Goal: Task Accomplishment & Management: Manage account settings

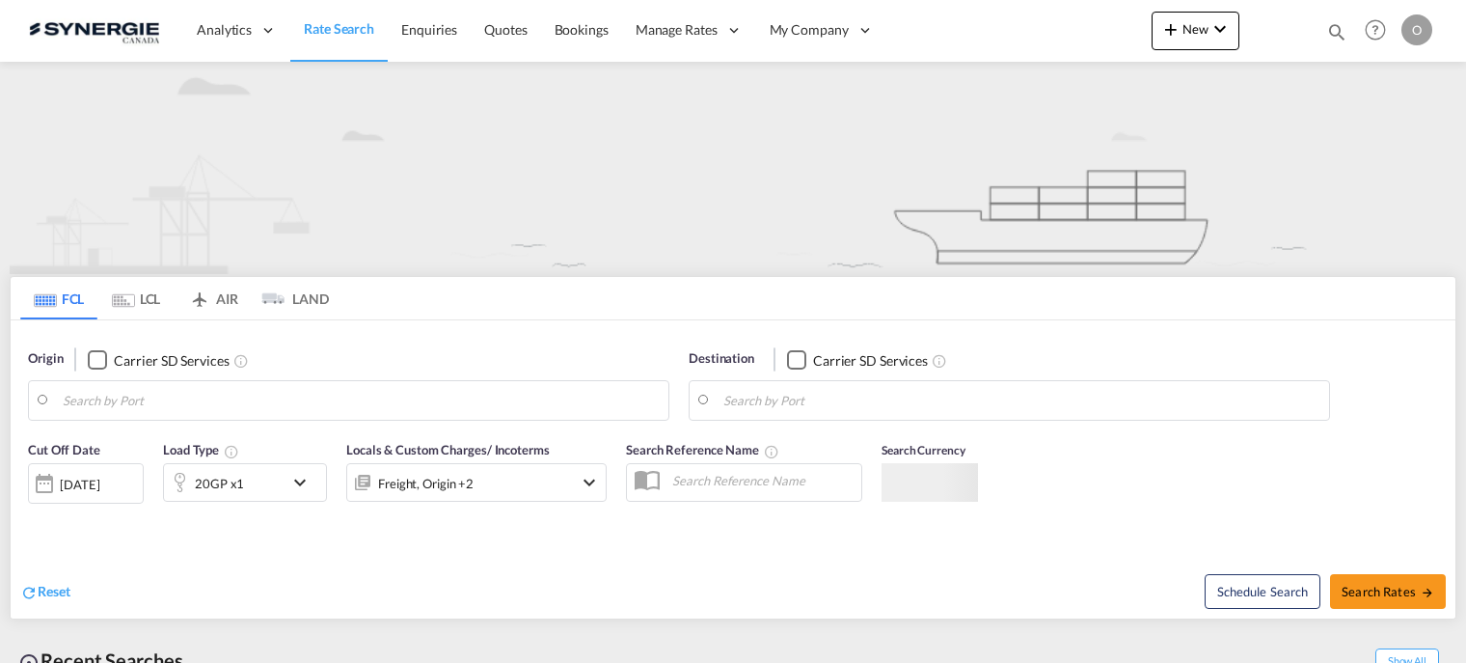
type input "Saskatoon, SK, CASAK"
type input "Navegantes, BRNVT"
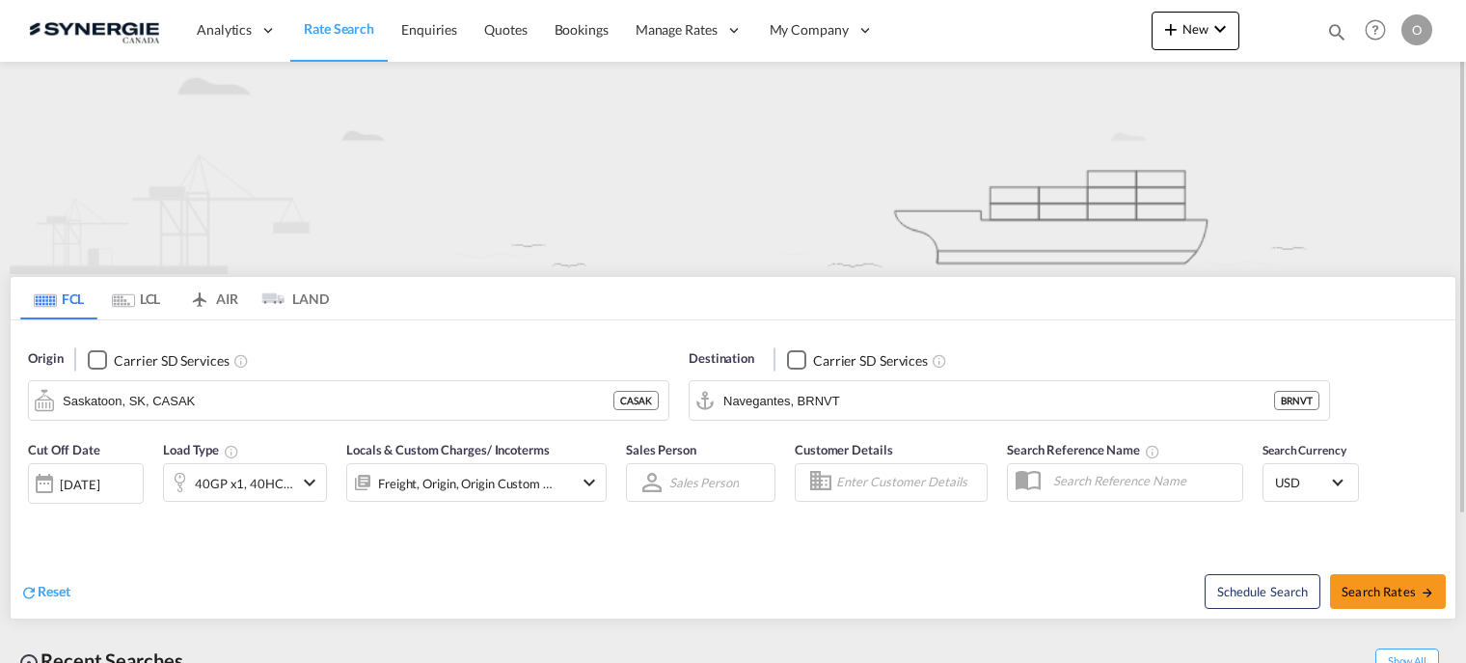
click at [1330, 34] on md-icon "icon-magnify" at bounding box center [1336, 31] width 21 height 21
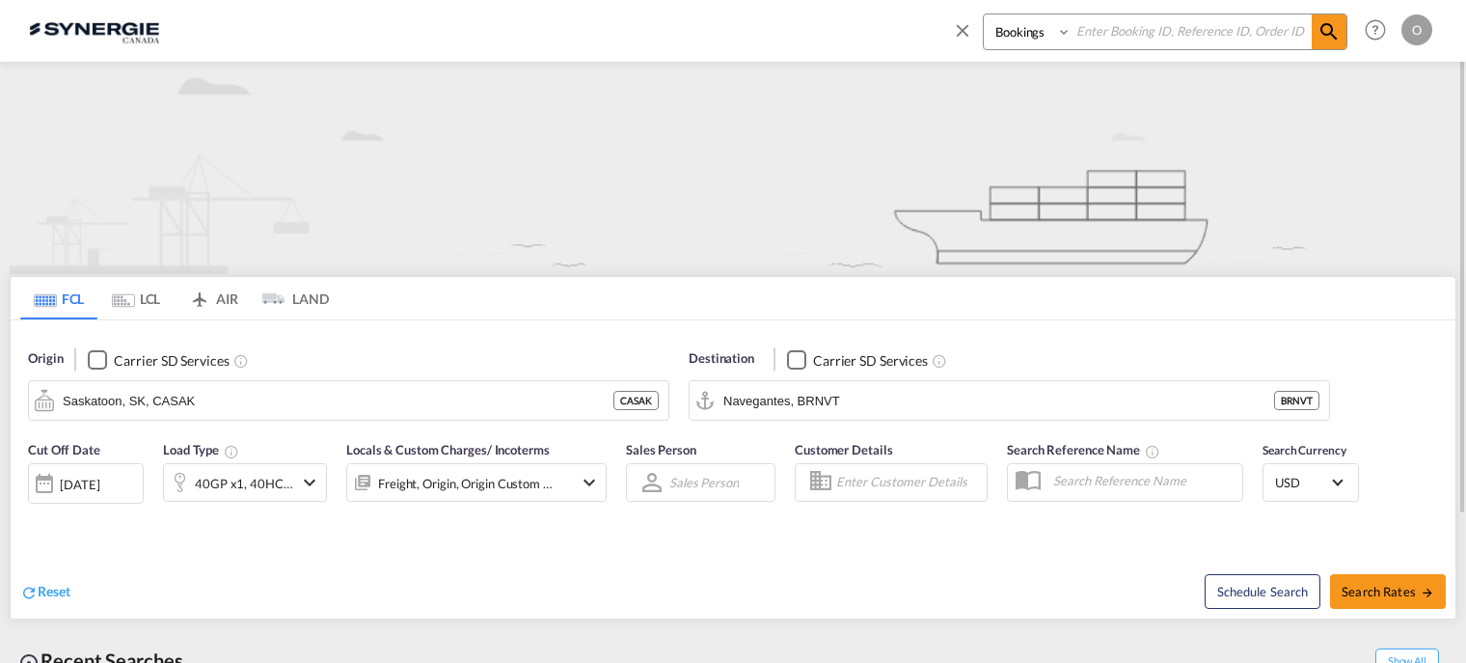
click at [1063, 32] on select "Bookings Quotes Enquiries" at bounding box center [1030, 31] width 92 height 35
select select "Quotes"
click at [984, 14] on select "Bookings Quotes Enquiries" at bounding box center [1030, 31] width 92 height 35
paste input "SYC000014638"
type input "SYC000014638"
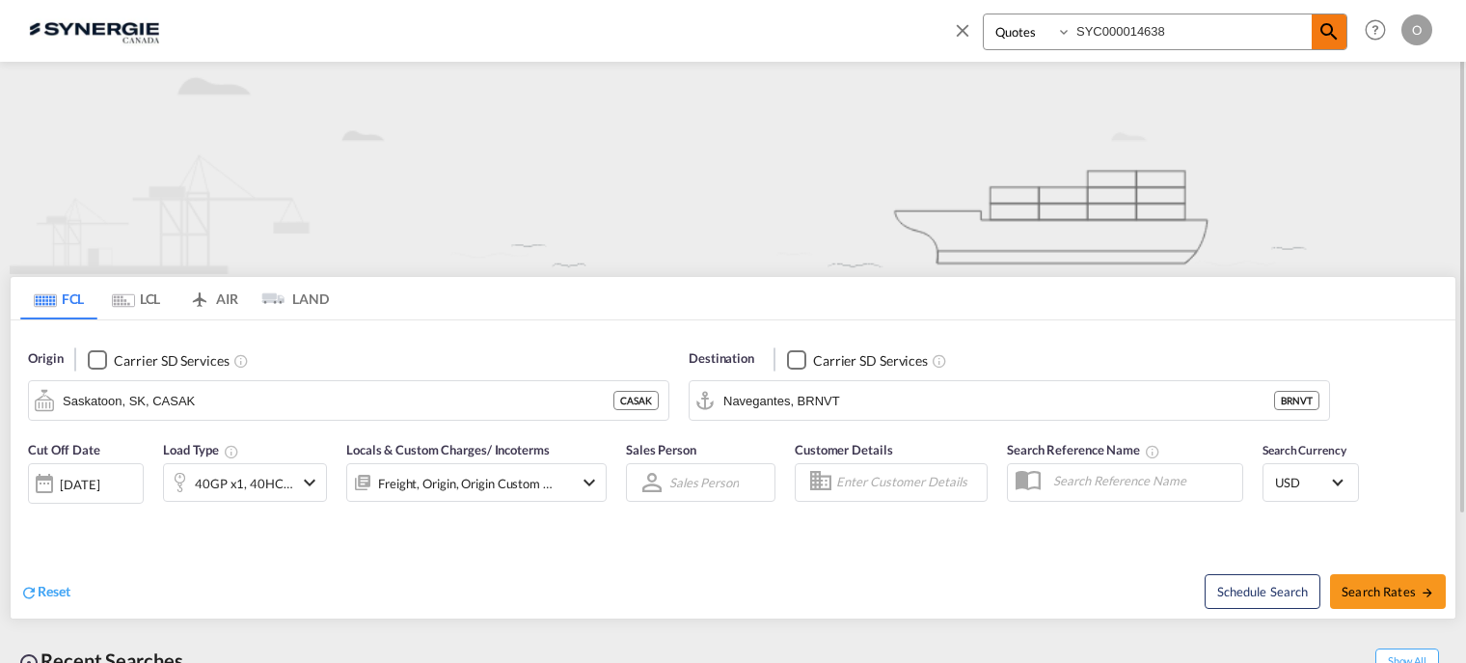
click at [1329, 27] on md-icon "icon-magnify" at bounding box center [1328, 31] width 23 height 23
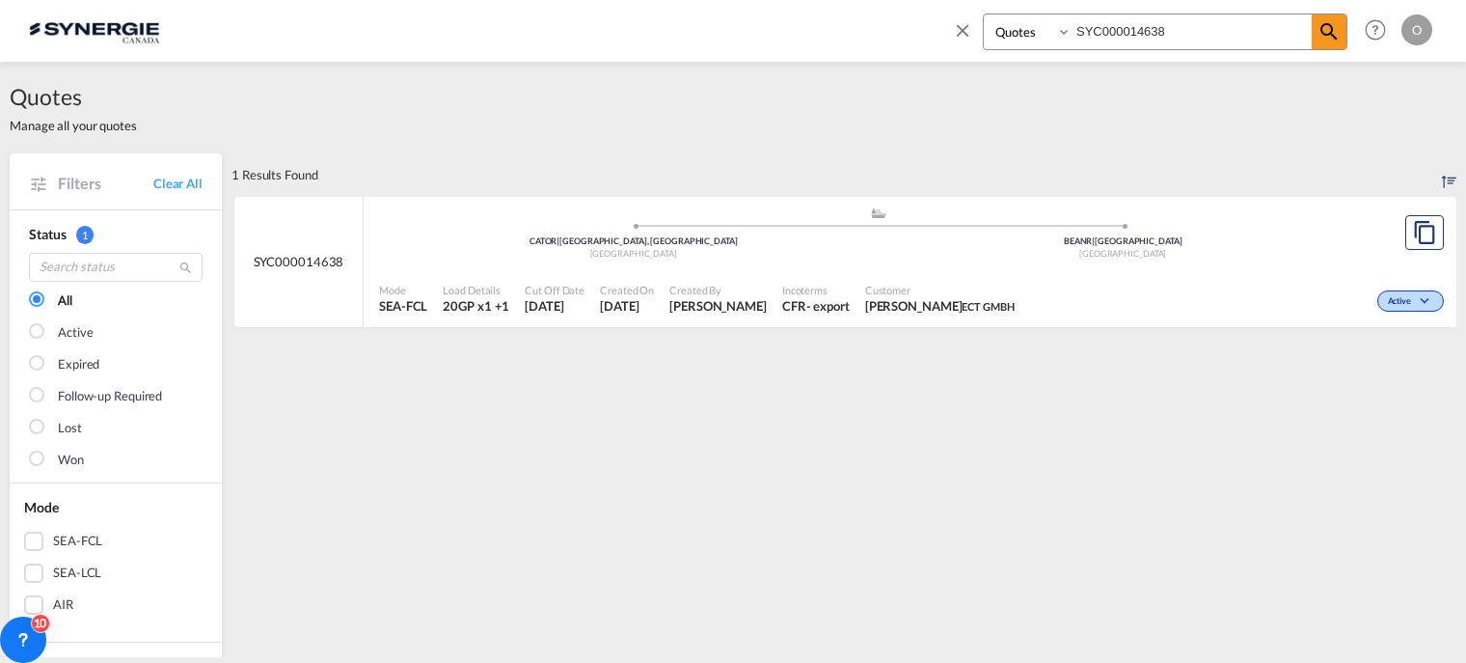
click at [831, 293] on span "Incoterms" at bounding box center [816, 290] width 68 height 14
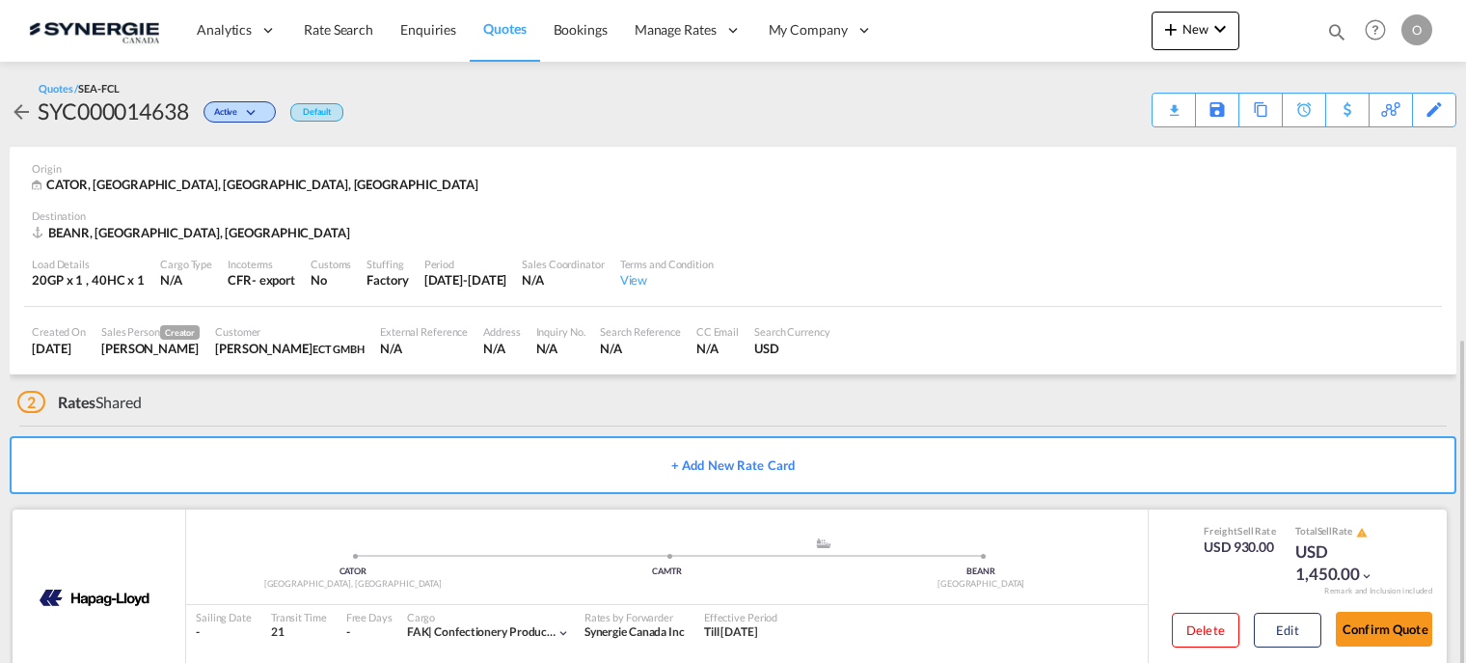
scroll to position [193, 0]
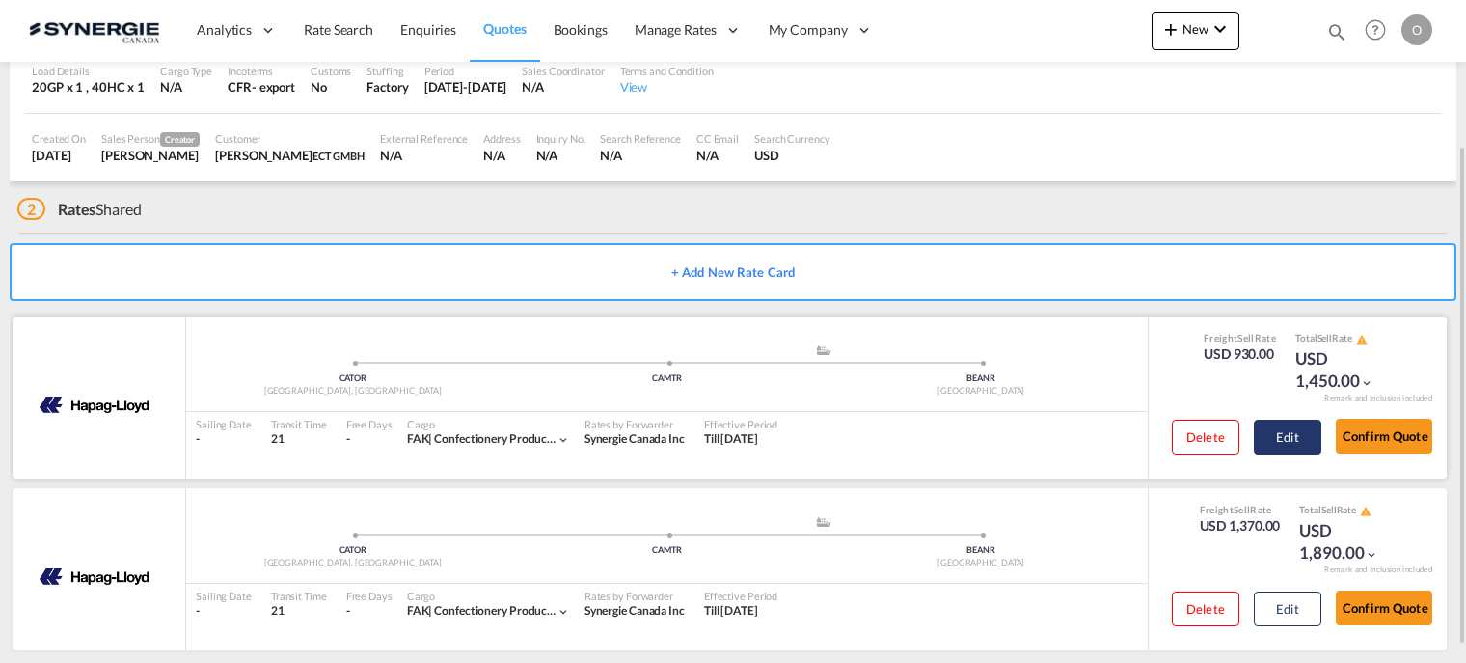
click at [1278, 436] on button "Edit" at bounding box center [1288, 437] width 68 height 35
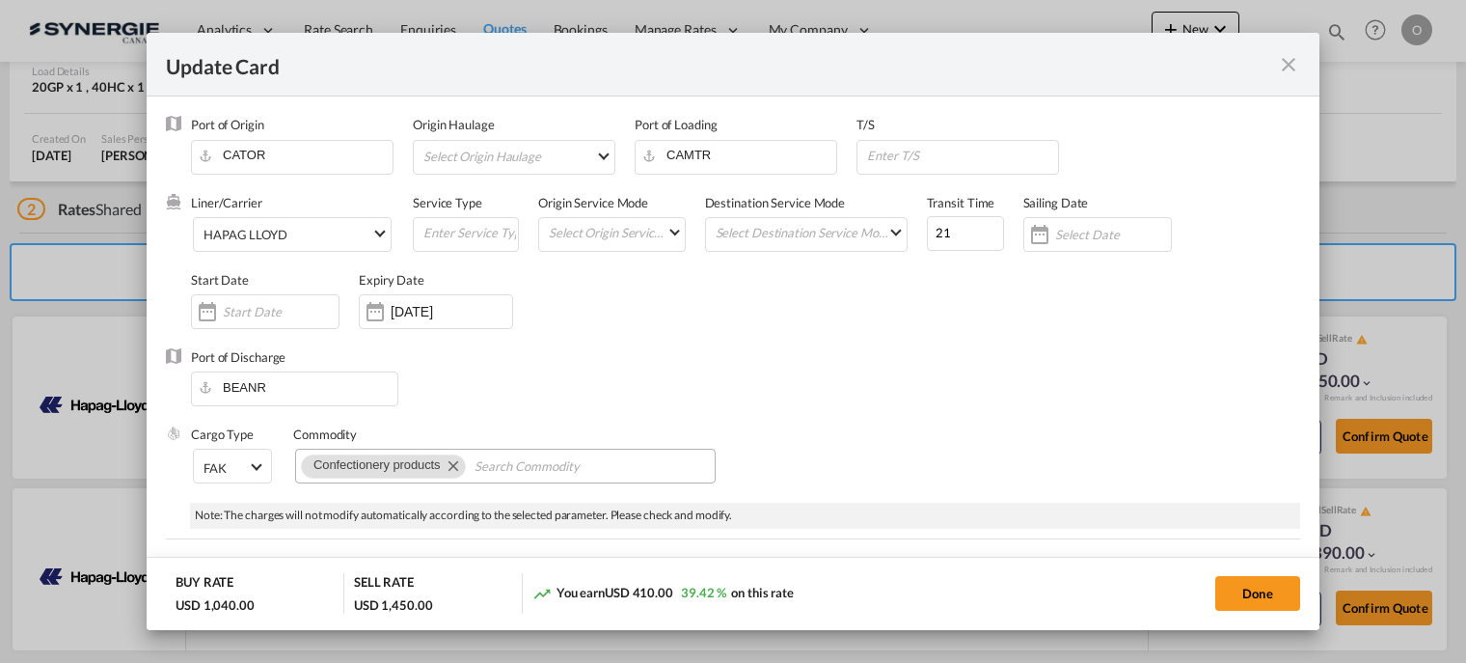
select select "per equipment"
select select "per B/L"
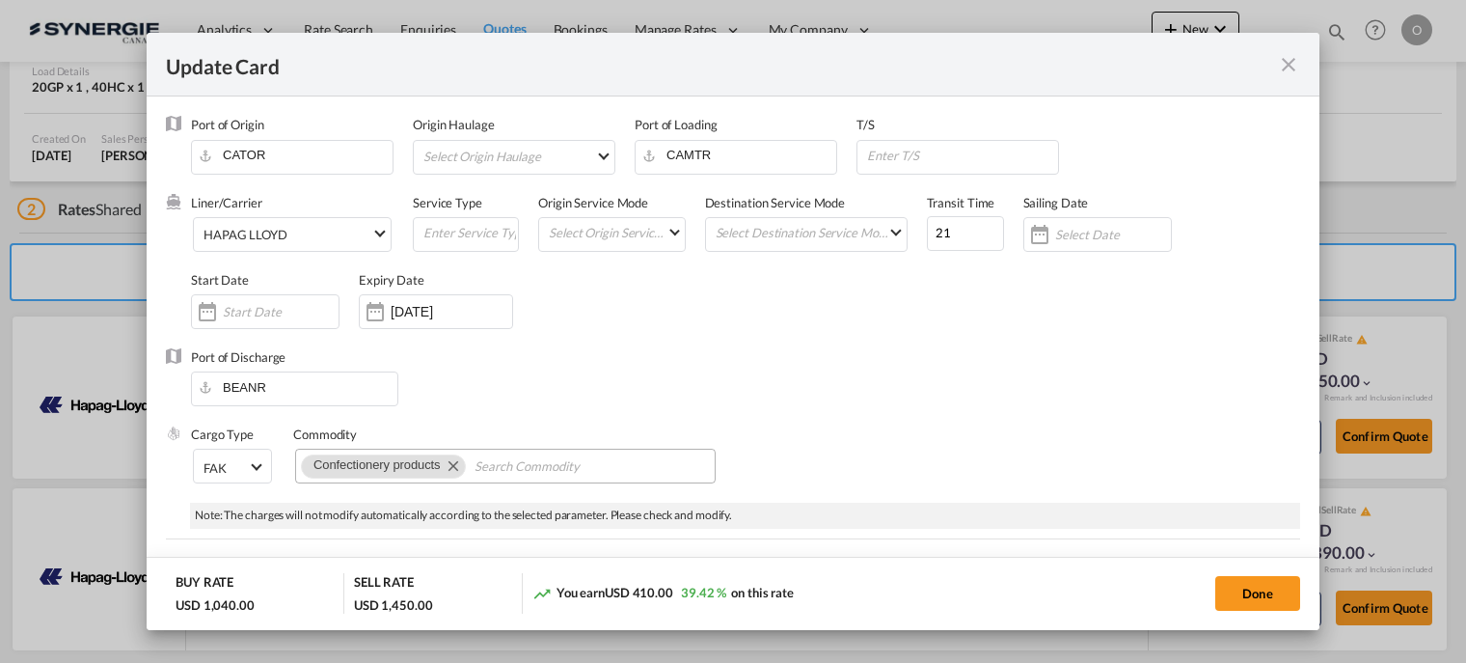
select select "per B/L"
select select "per shipment"
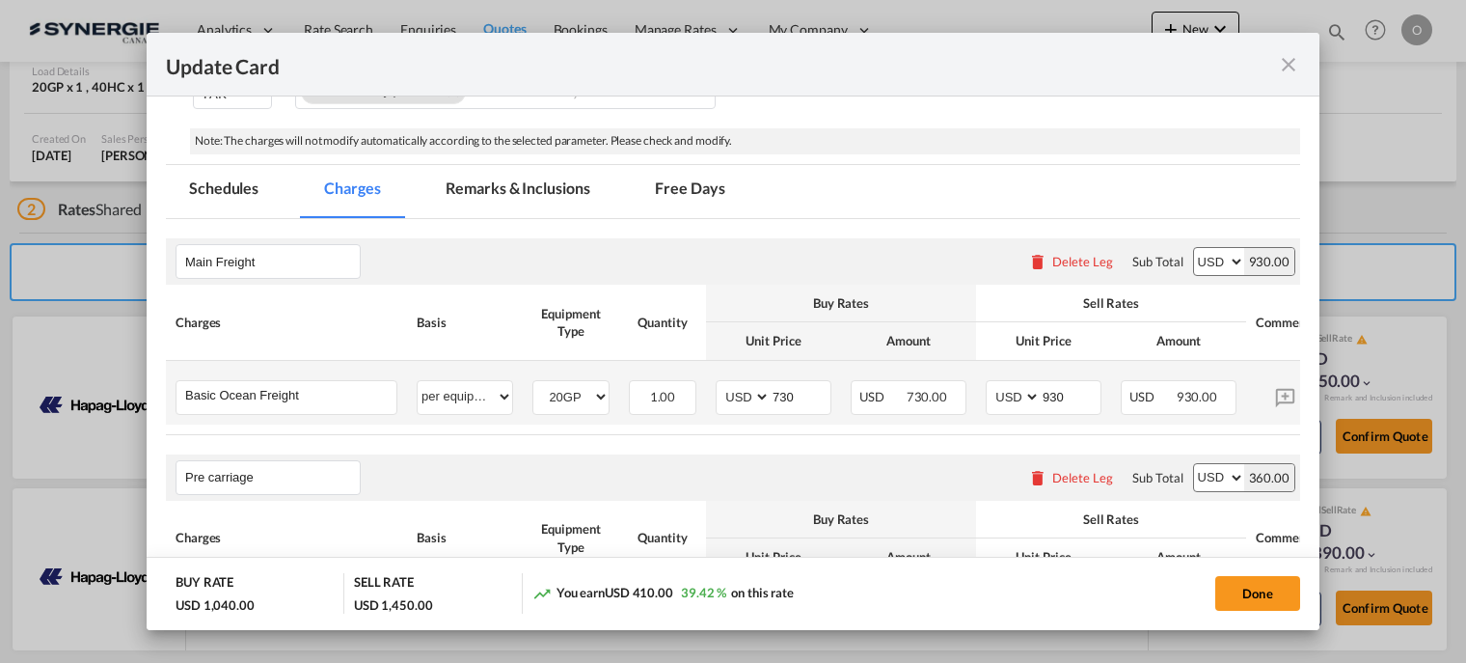
scroll to position [386, 0]
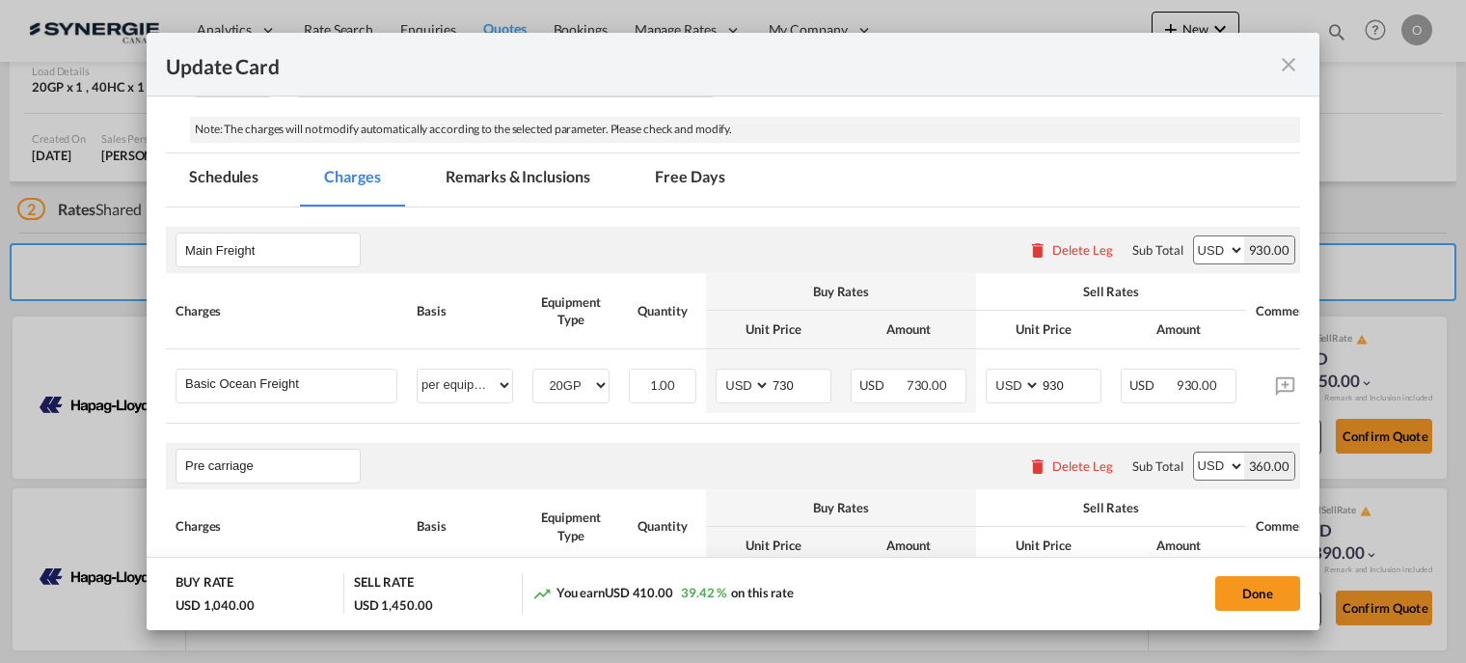
click at [499, 181] on md-tab-item "Remarks & Inclusions" at bounding box center [517, 179] width 190 height 53
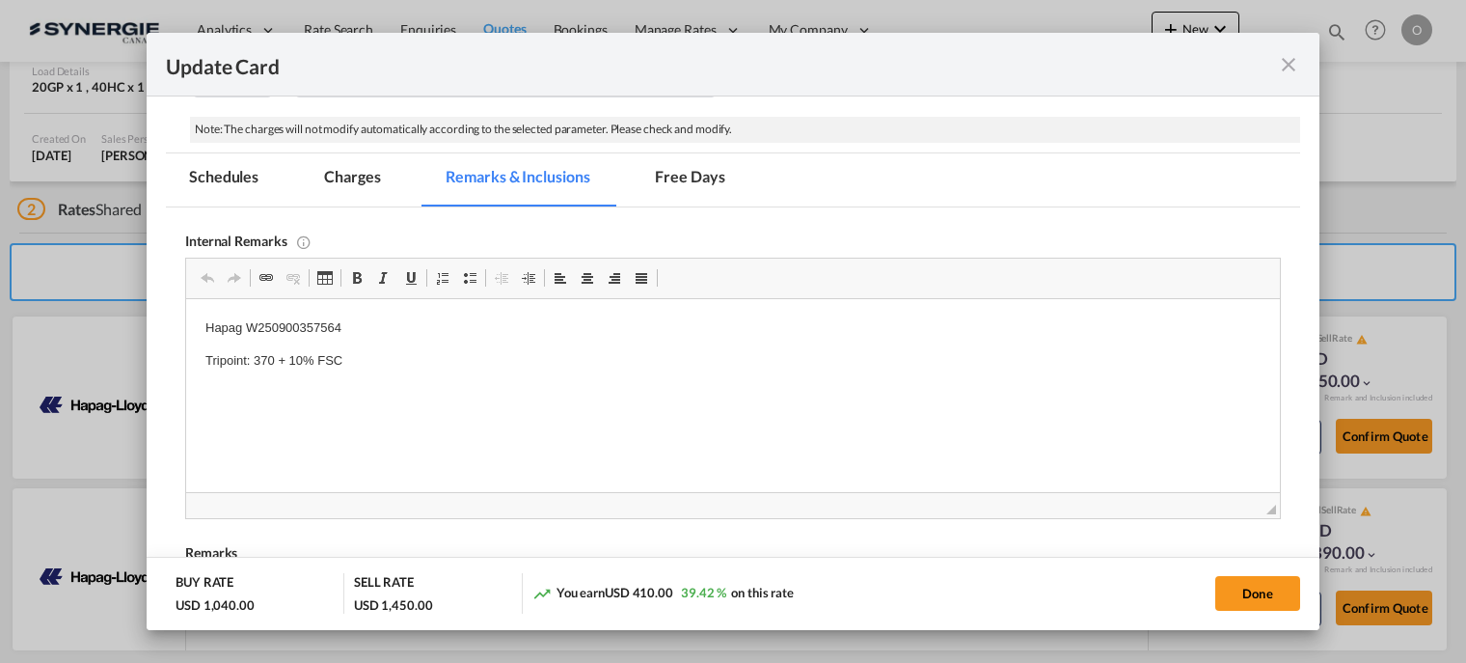
scroll to position [0, 0]
drag, startPoint x: 246, startPoint y: 326, endPoint x: 344, endPoint y: 325, distance: 98.4
drag, startPoint x: 245, startPoint y: 327, endPoint x: 343, endPoint y: 326, distance: 98.4
click at [343, 326] on p "Hapag W250900357564" at bounding box center [732, 328] width 1055 height 20
click at [360, 373] on span "Copy" at bounding box center [375, 372] width 60 height 28
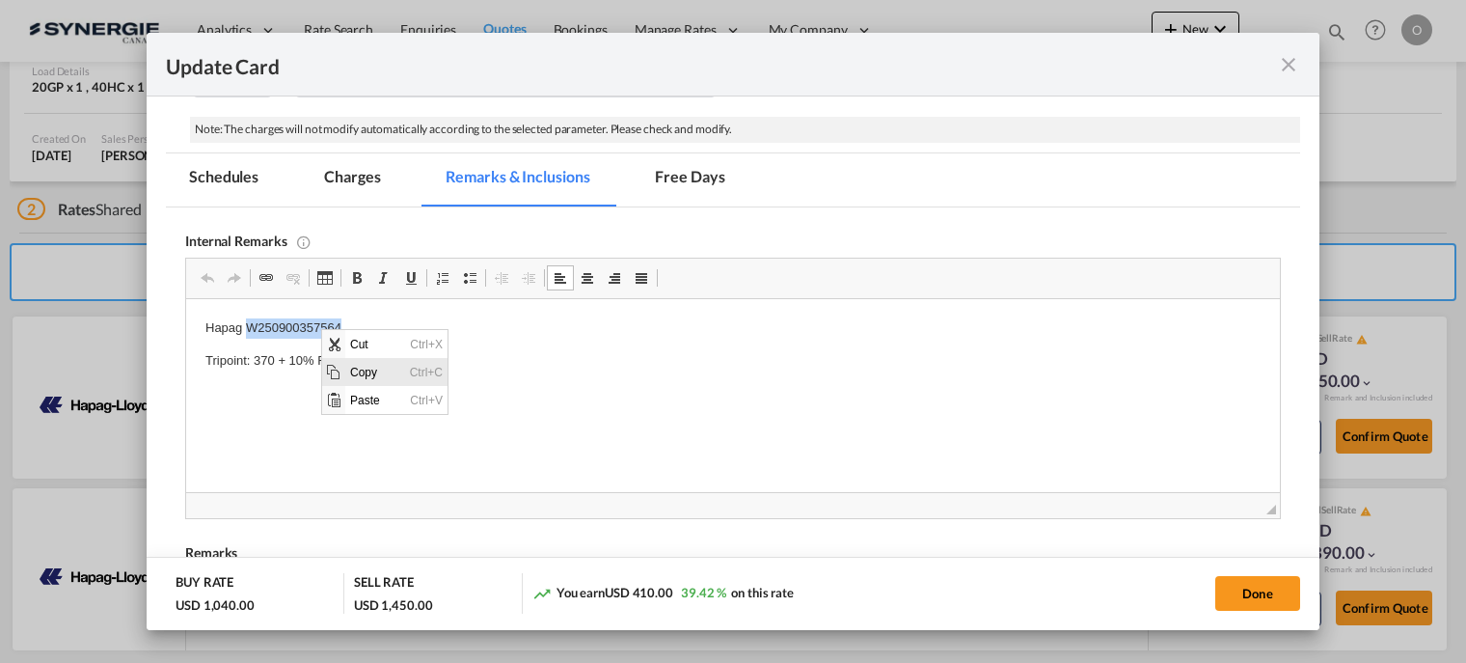
copy p "W250900357564"
click at [1288, 61] on md-icon "icon-close fg-AAA8AD m-0 pointer" at bounding box center [1288, 64] width 23 height 23
